Goal: Information Seeking & Learning: Learn about a topic

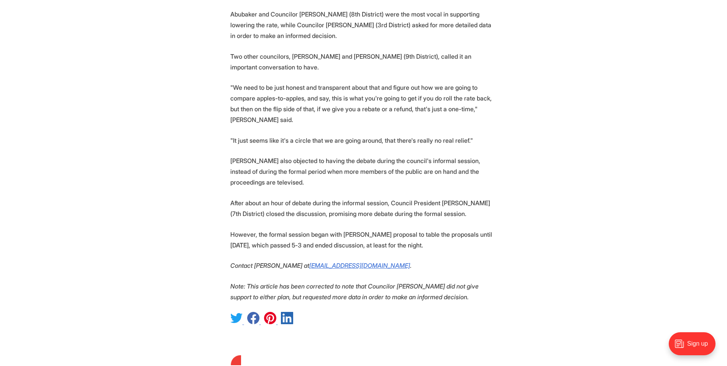
scroll to position [920, 0]
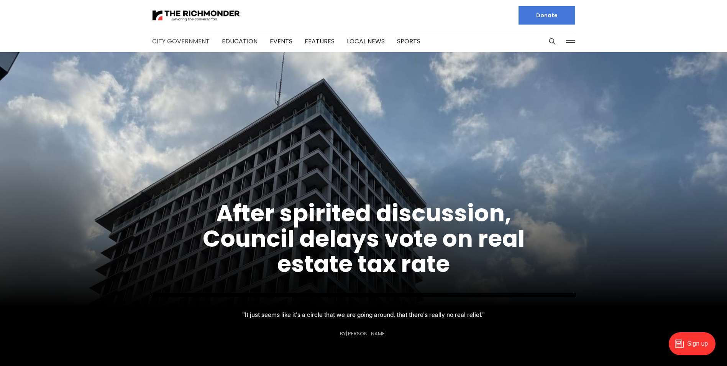
click at [163, 42] on link "City Government" at bounding box center [180, 41] width 57 height 9
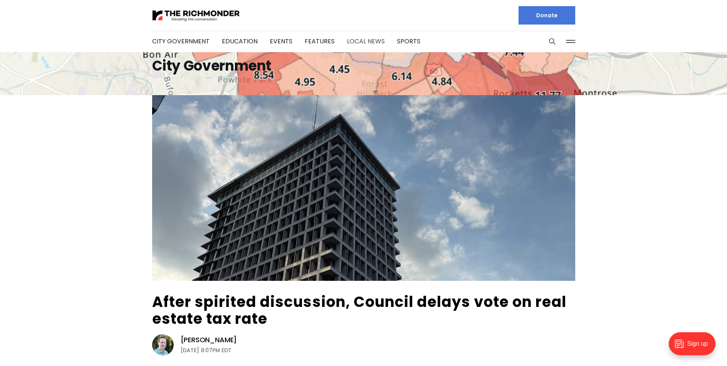
click at [348, 40] on link "Local News" at bounding box center [366, 41] width 38 height 9
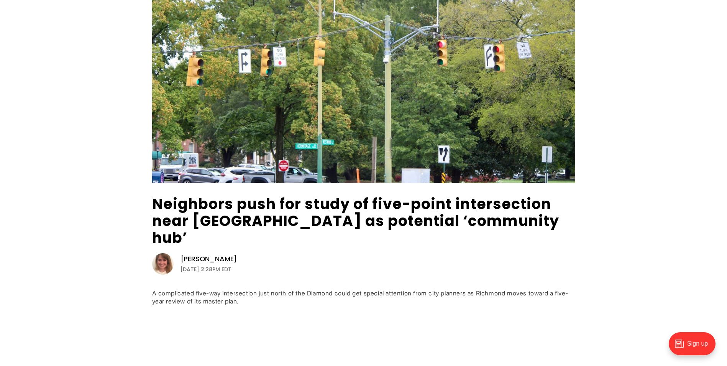
scroll to position [115, 0]
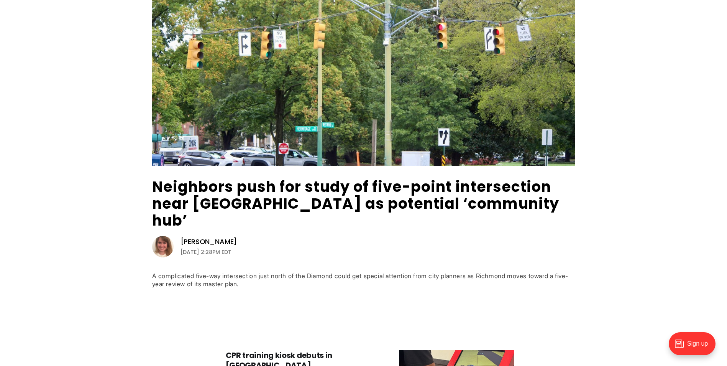
click at [167, 236] on img at bounding box center [162, 246] width 21 height 21
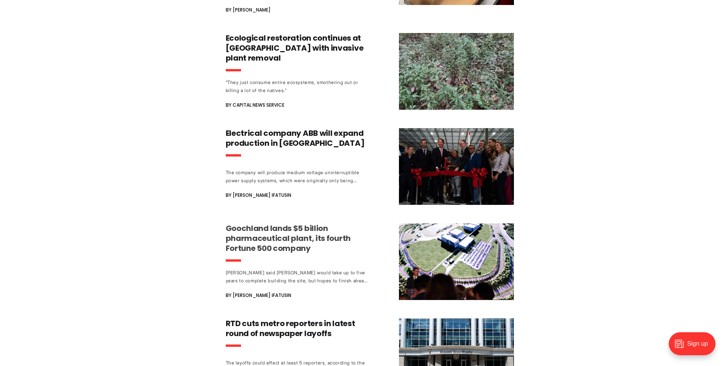
scroll to position [613, 0]
